Goal: Download file/media

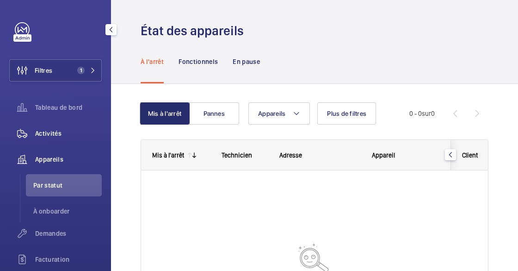
click at [57, 124] on div "Activités" at bounding box center [55, 133] width 93 height 22
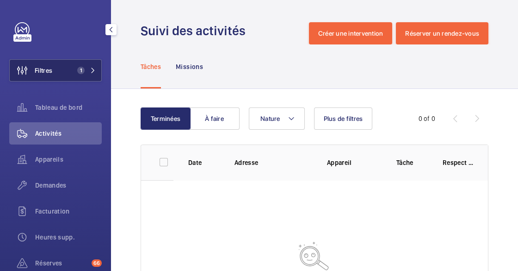
click at [70, 68] on button "Filtres 1" at bounding box center [55, 70] width 93 height 22
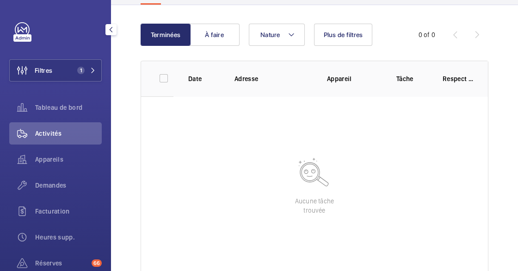
scroll to position [106, 0]
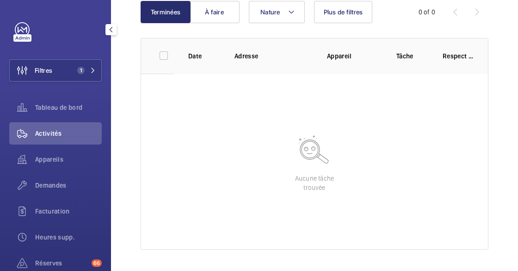
click at [52, 93] on div "Filtres 1 Tableau de bord Activités Appareils Demandes Facturation Heures supp.…" at bounding box center [55, 188] width 93 height 333
click at [49, 109] on span "Tableau de bord" at bounding box center [68, 107] width 67 height 9
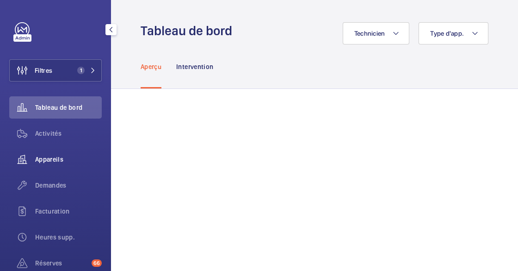
click at [47, 157] on span "Appareils" at bounding box center [68, 158] width 67 height 9
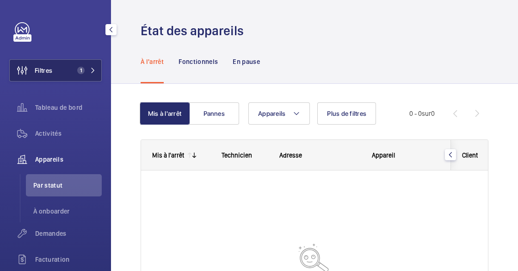
click at [62, 69] on button "Filtres 1" at bounding box center [55, 70] width 93 height 22
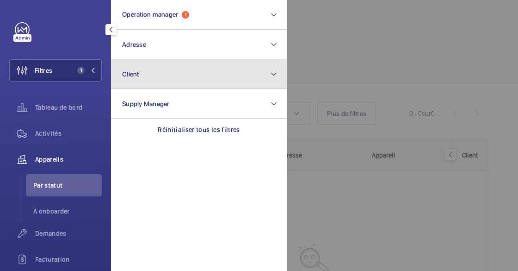
click at [152, 72] on button "Client" at bounding box center [199, 74] width 176 height 30
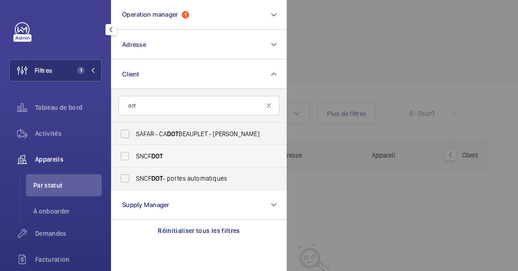
type input "dot"
drag, startPoint x: 156, startPoint y: 161, endPoint x: 176, endPoint y: 163, distance: 20.0
click at [157, 160] on label "SNCF DOT" at bounding box center [191, 156] width 161 height 22
click at [134, 160] on input "SNCF DOT" at bounding box center [125, 156] width 19 height 19
checkbox input "true"
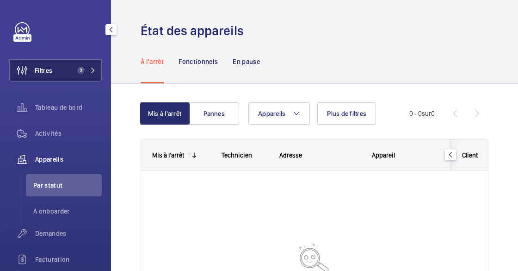
click at [83, 64] on button "Filtres 2" at bounding box center [55, 70] width 93 height 22
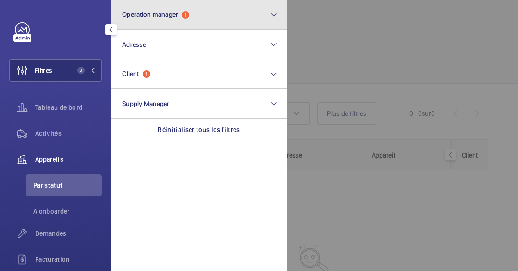
click at [158, 16] on span "Operation manager" at bounding box center [150, 14] width 56 height 7
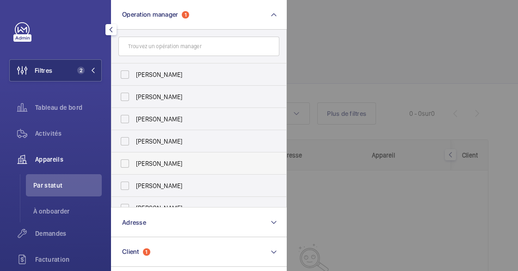
click at [154, 159] on span "[PERSON_NAME]" at bounding box center [199, 163] width 127 height 9
click at [134, 158] on input "[PERSON_NAME]" at bounding box center [125, 163] width 19 height 19
checkbox input "true"
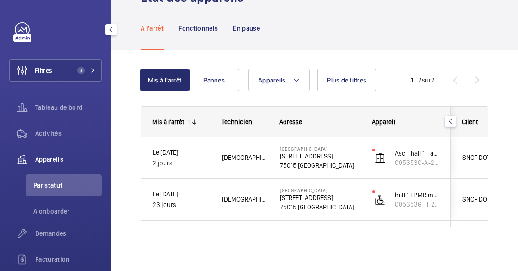
scroll to position [33, 0]
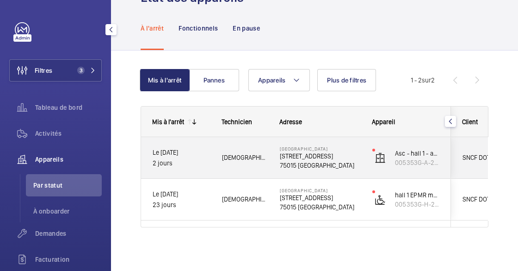
click at [271, 159] on div "[GEOGRAPHIC_DATA] [STREET_ADDRESS]" at bounding box center [315, 158] width 92 height 42
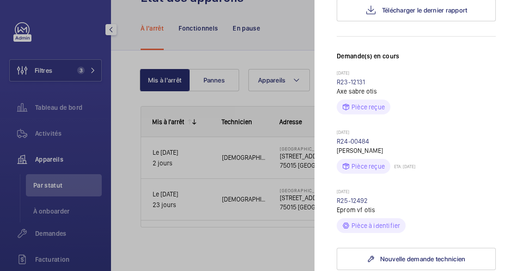
scroll to position [210, 0]
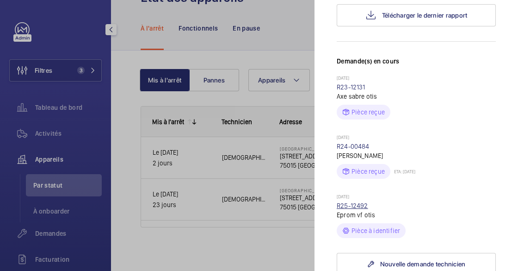
click at [354, 209] on link "R25-12492" at bounding box center [352, 205] width 31 height 7
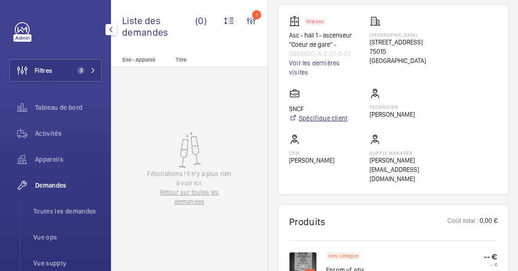
scroll to position [715, 0]
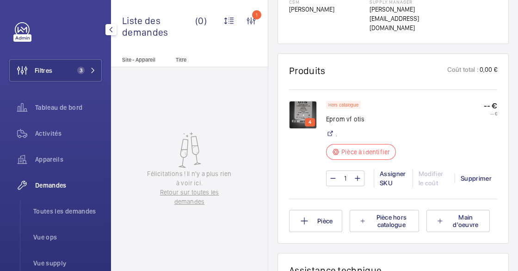
click at [310, 101] on img at bounding box center [303, 115] width 28 height 28
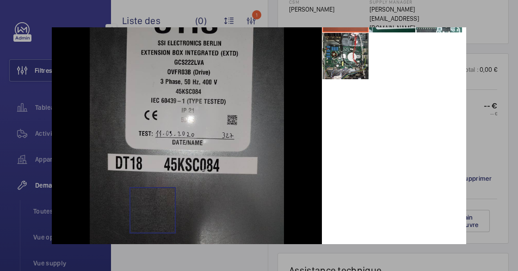
scroll to position [41, 0]
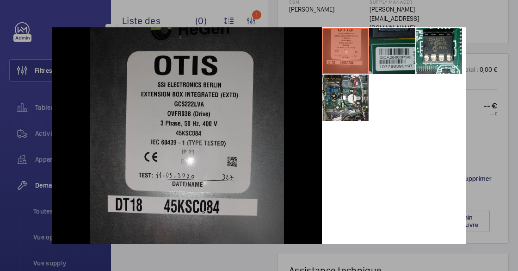
click at [387, 62] on li at bounding box center [392, 51] width 46 height 46
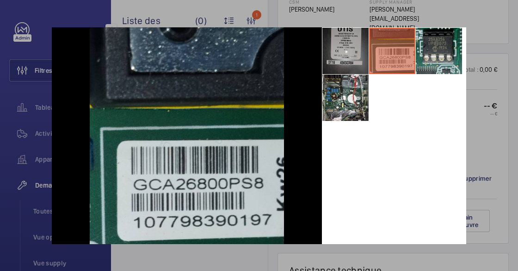
click at [431, 45] on li at bounding box center [439, 51] width 46 height 46
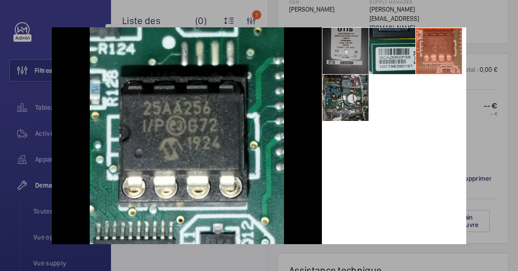
click at [352, 109] on li at bounding box center [345, 97] width 46 height 46
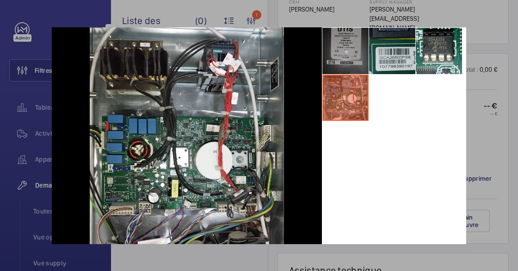
click at [344, 50] on li at bounding box center [345, 51] width 46 height 46
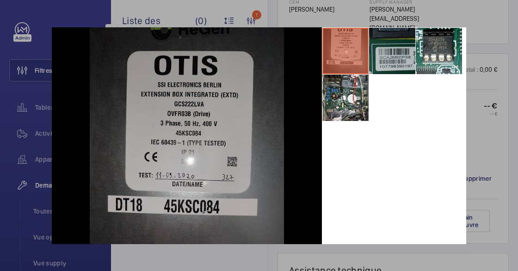
click at [385, 60] on li at bounding box center [392, 51] width 46 height 46
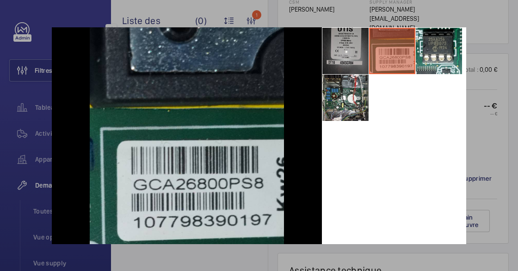
click at [482, 56] on div at bounding box center [259, 135] width 518 height 271
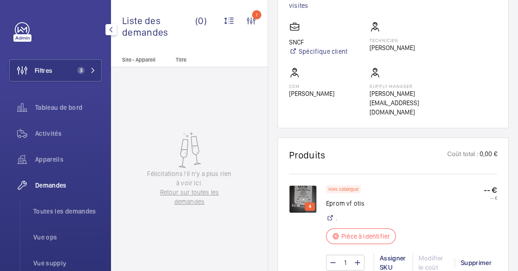
scroll to position [588, 0]
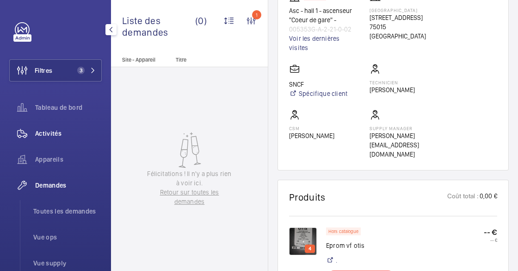
click at [56, 131] on span "Activités" at bounding box center [68, 133] width 67 height 9
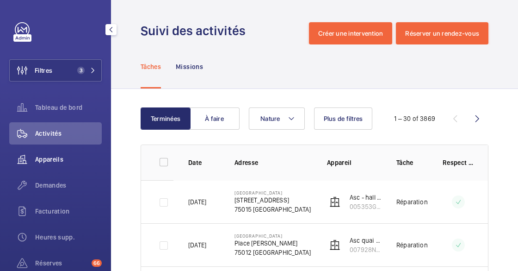
click at [46, 156] on span "Appareils" at bounding box center [68, 158] width 67 height 9
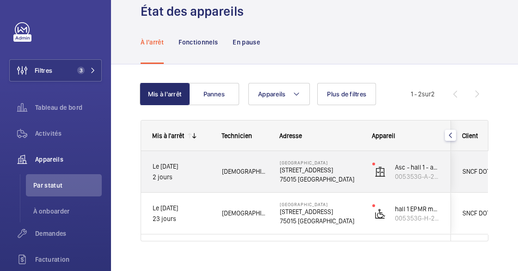
scroll to position [33, 0]
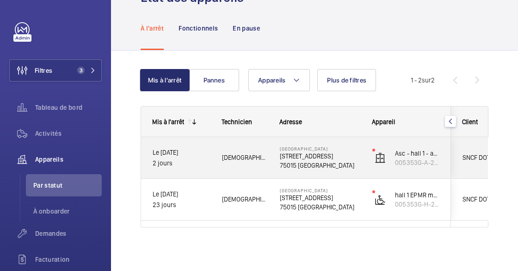
click at [233, 161] on span "[DEMOGRAPHIC_DATA][PERSON_NAME]" at bounding box center [245, 157] width 46 height 11
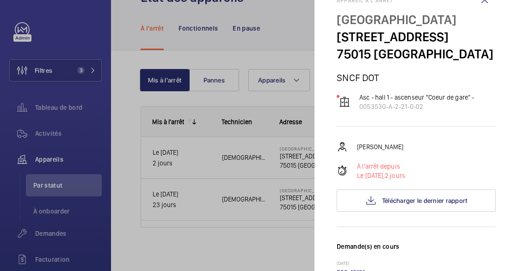
scroll to position [42, 0]
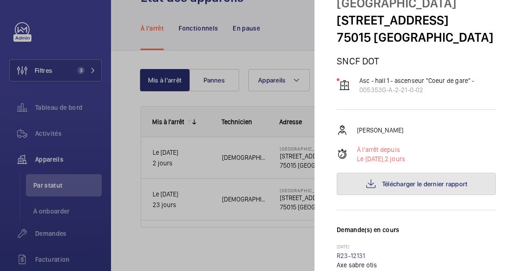
click at [409, 187] on span "Télécharger le dernier rapport" at bounding box center [425, 183] width 86 height 7
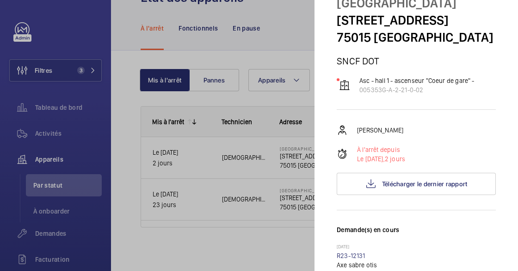
click at [281, 169] on div at bounding box center [259, 135] width 518 height 271
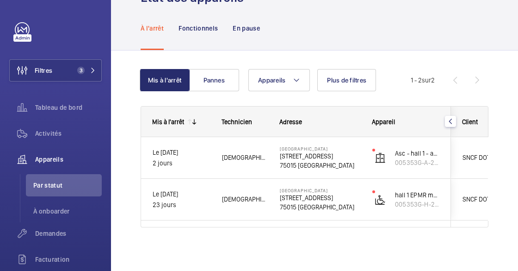
scroll to position [0, 0]
click at [49, 111] on span "Tableau de bord" at bounding box center [68, 107] width 67 height 9
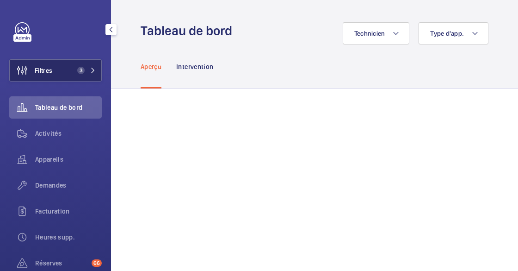
click at [83, 77] on button "Filtres 3" at bounding box center [55, 70] width 93 height 22
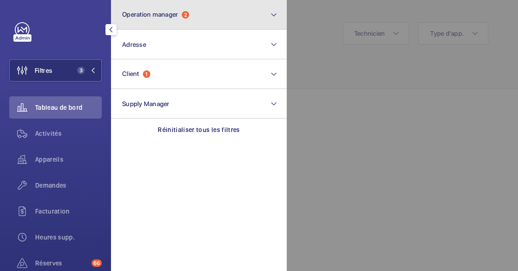
click at [154, 12] on span "Operation manager" at bounding box center [150, 14] width 56 height 7
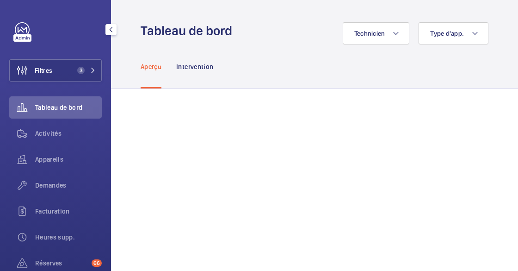
click at [48, 135] on span "Activités" at bounding box center [68, 133] width 67 height 9
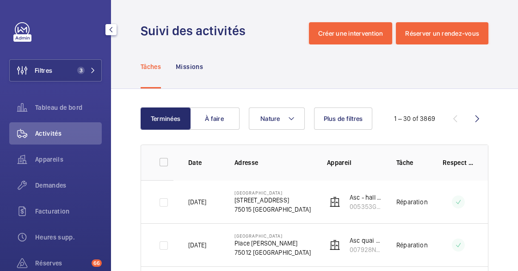
click at [44, 95] on div "Filtres 3 Tableau de bord Activités Appareils Demandes Facturation Heures supp.…" at bounding box center [55, 188] width 93 height 333
click at [77, 109] on span "Tableau de bord" at bounding box center [68, 107] width 67 height 9
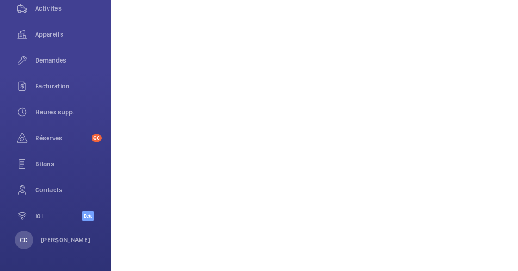
scroll to position [546, 0]
click at [32, 51] on wm-front-icon-button at bounding box center [22, 60] width 26 height 22
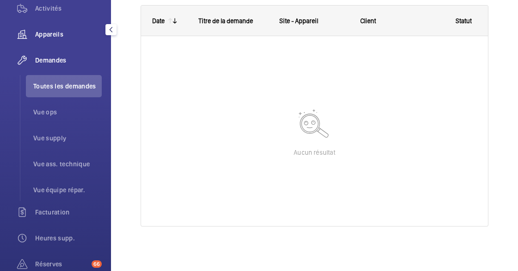
scroll to position [146, 0]
click at [49, 38] on span "Appareils" at bounding box center [68, 34] width 67 height 9
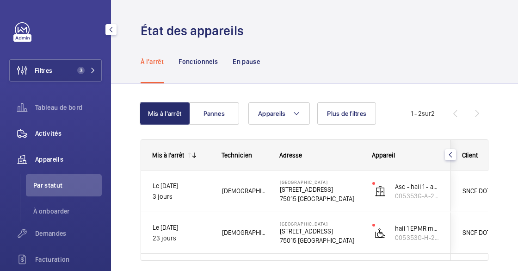
click at [51, 126] on div "Activités" at bounding box center [55, 133] width 93 height 22
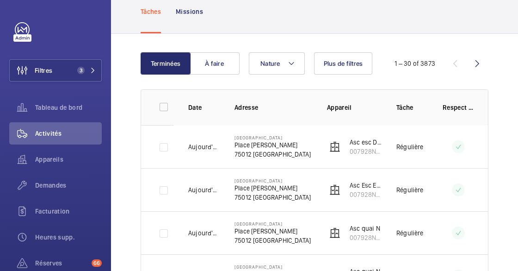
scroll to position [84, 0]
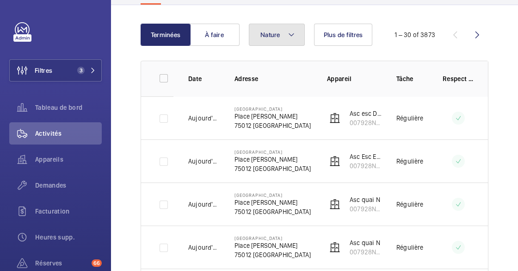
click at [275, 28] on button "Nature" at bounding box center [277, 35] width 56 height 22
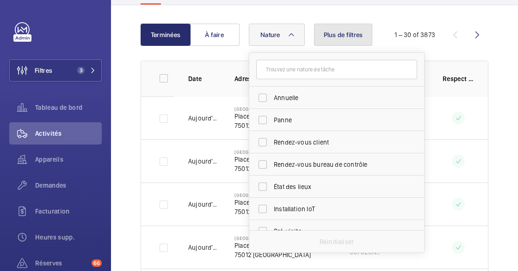
click at [325, 31] on span "Plus de filtres" at bounding box center [343, 34] width 39 height 7
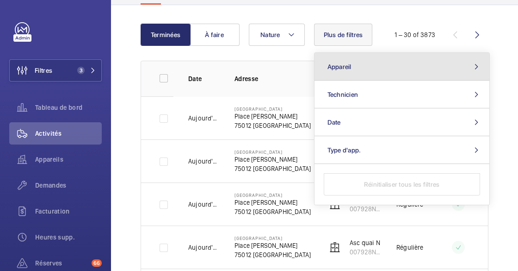
click at [357, 67] on button "Appareil" at bounding box center [402, 67] width 175 height 28
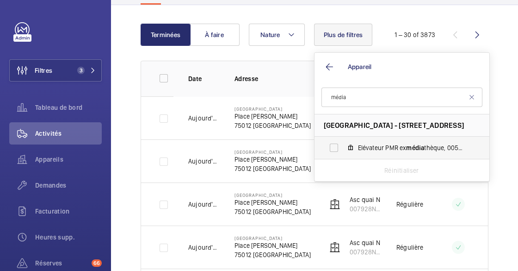
type input "média"
click at [354, 145] on label "Elévateur PMR ex média thèque, 005353G-H-3-07-0-28" at bounding box center [395, 147] width 160 height 22
click at [343, 145] on input "Elévateur PMR ex média thèque, 005353G-H-3-07-0-28" at bounding box center [334, 147] width 19 height 19
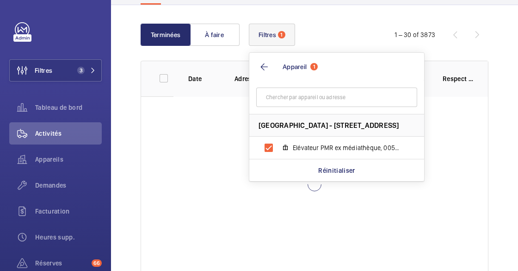
scroll to position [84, 0]
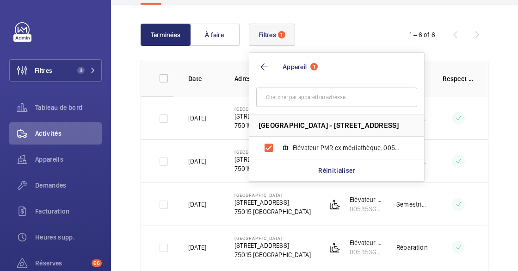
click at [178, 148] on td "[DATE]" at bounding box center [196, 160] width 46 height 43
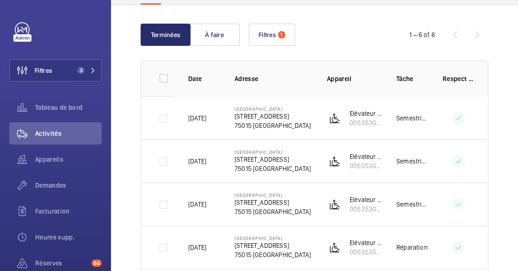
click at [457, 117] on mat-icon at bounding box center [458, 117] width 7 height 11
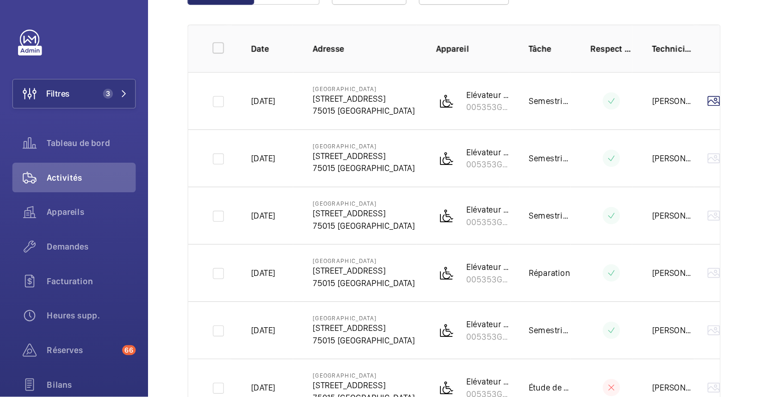
scroll to position [64, 0]
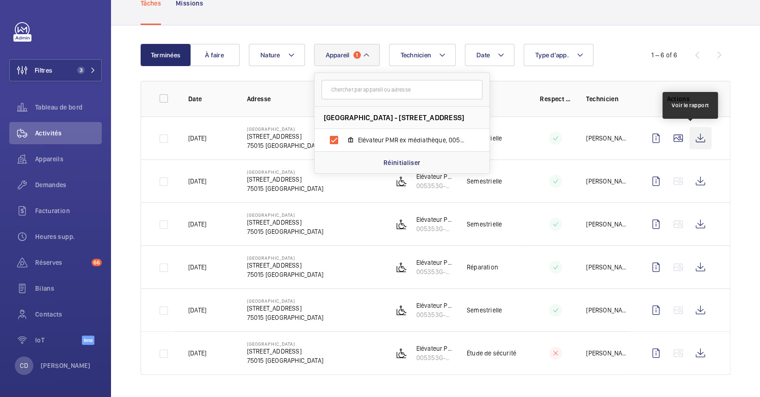
click at [518, 137] on wm-front-icon-button at bounding box center [700, 138] width 22 height 22
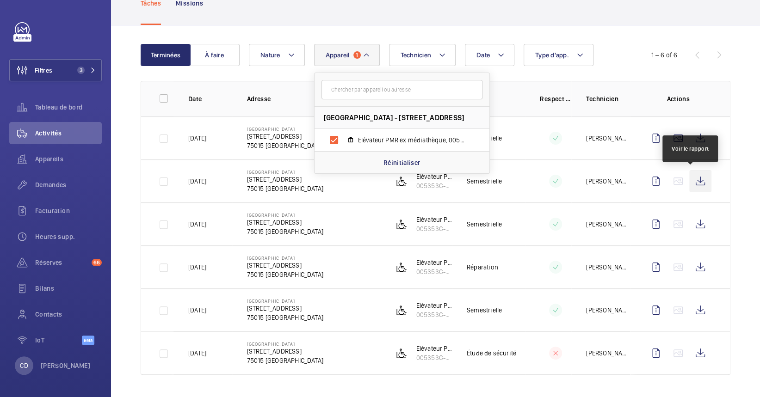
click at [518, 177] on wm-front-icon-button at bounding box center [700, 181] width 22 height 22
